Goal: Information Seeking & Learning: Find contact information

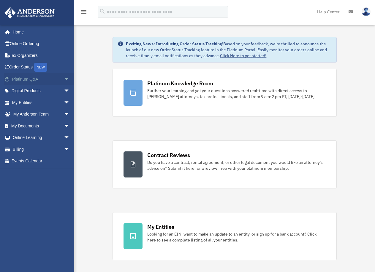
click at [44, 77] on link "Platinum Q&A arrow_drop_down" at bounding box center [41, 79] width 74 height 12
click at [64, 82] on span "arrow_drop_down" at bounding box center [70, 79] width 12 height 12
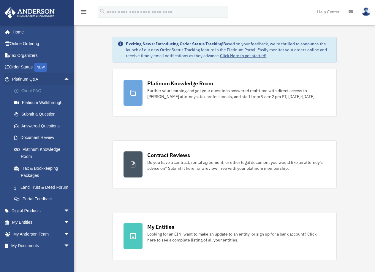
click at [50, 90] on link "Client FAQ" at bounding box center [43, 91] width 70 height 12
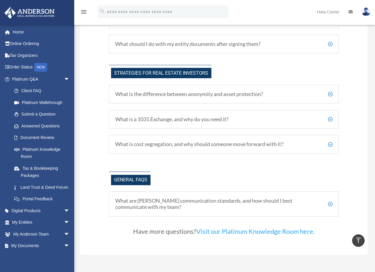
scroll to position [1061, 0]
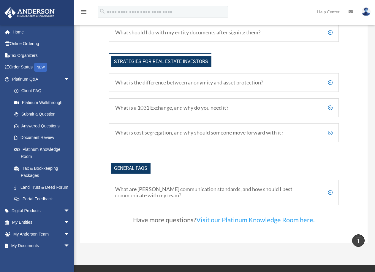
click at [327, 199] on h5 "What are [PERSON_NAME] communication standards, and how should I best communica…" at bounding box center [223, 192] width 217 height 13
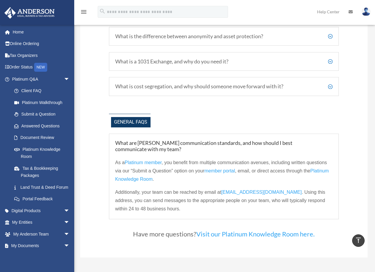
scroll to position [1120, 0]
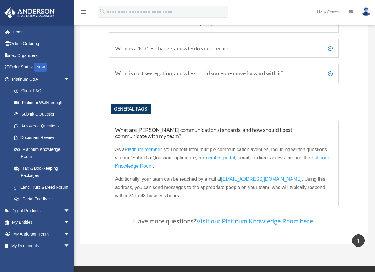
click at [272, 182] on span "[EMAIL_ADDRESS][DOMAIN_NAME]" at bounding box center [261, 179] width 80 height 5
drag, startPoint x: 292, startPoint y: 185, endPoint x: 224, endPoint y: 189, distance: 68.6
click at [224, 189] on p "Additionally, your team can be reached by email at [EMAIL_ADDRESS][DOMAIN_NAME]…" at bounding box center [223, 187] width 217 height 25
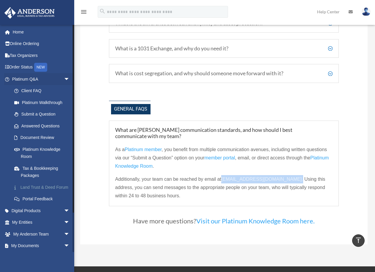
click at [45, 192] on link "Land Trust & Deed Forum" at bounding box center [43, 187] width 70 height 12
click at [52, 205] on link "Portal Feedback" at bounding box center [43, 199] width 70 height 12
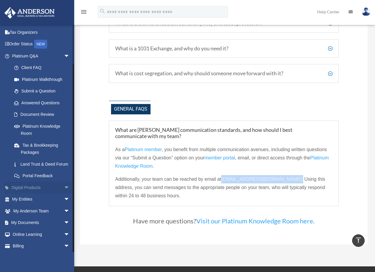
scroll to position [43, 0]
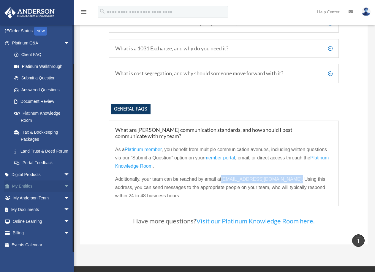
click at [52, 190] on link "My Entities arrow_drop_down" at bounding box center [41, 187] width 74 height 12
click at [64, 189] on span "arrow_drop_down" at bounding box center [70, 187] width 12 height 12
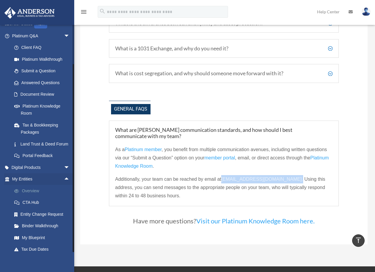
click at [45, 197] on link "Overview" at bounding box center [43, 191] width 70 height 12
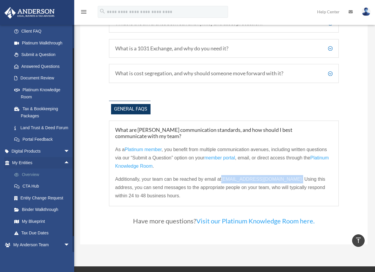
scroll to position [73, 0]
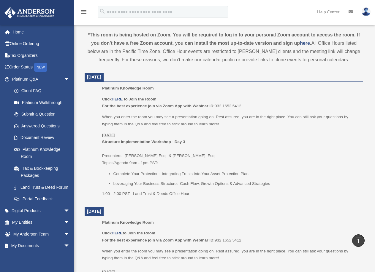
scroll to position [165, 0]
